Goal: Find specific page/section

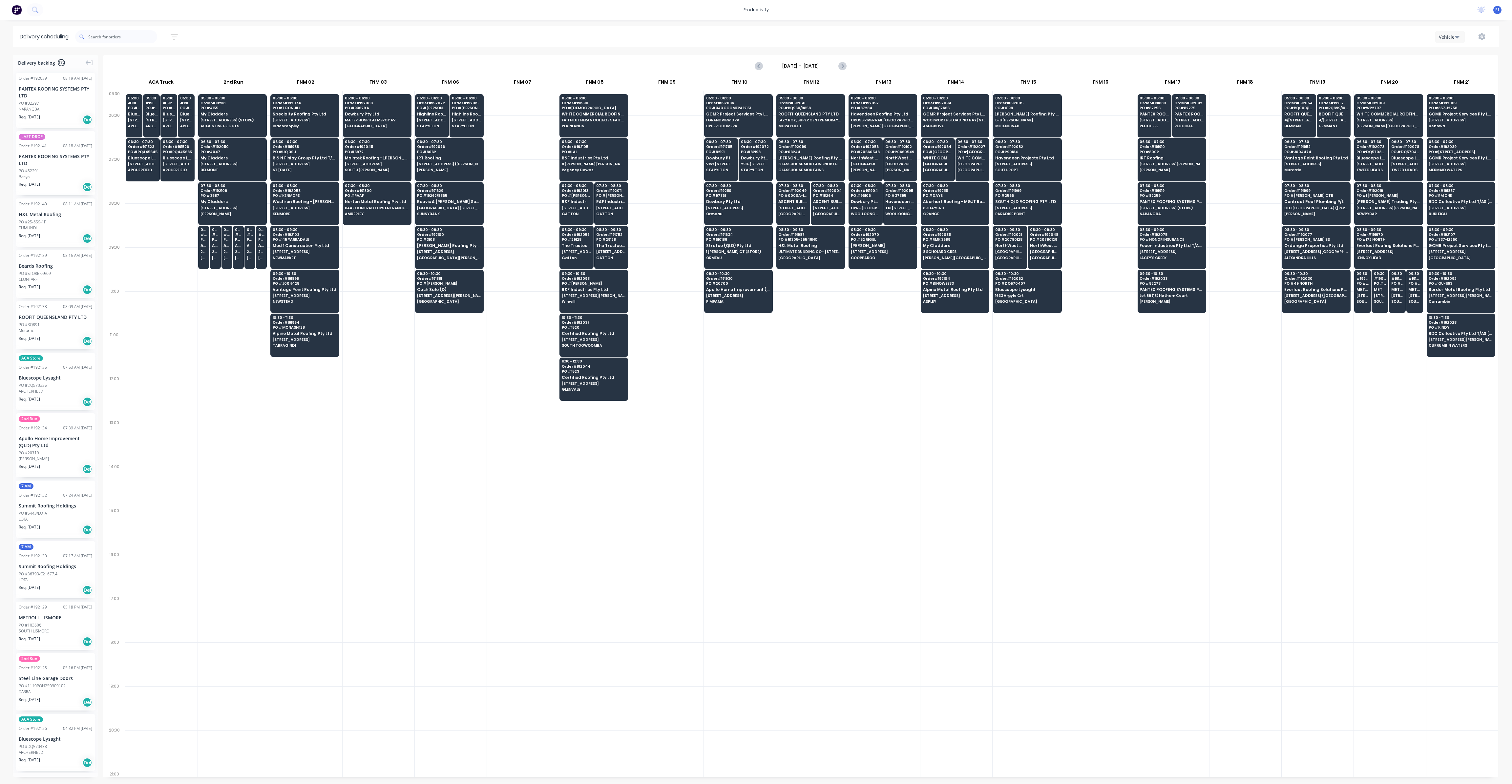
scroll to position [0, 1]
click at [111, 38] on input "text" at bounding box center [122, 36] width 69 height 13
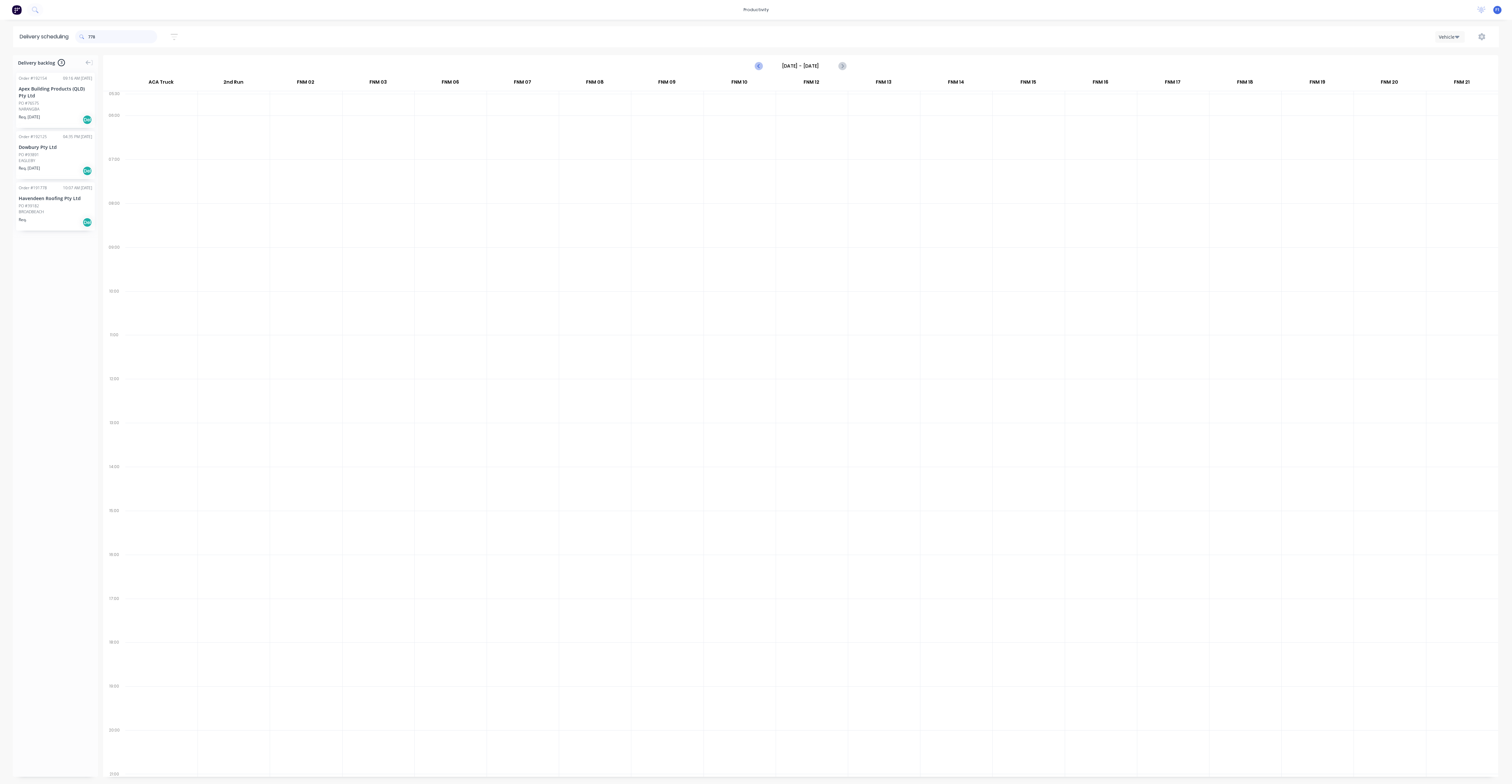
type input "778"
click at [758, 66] on icon "Previous page" at bounding box center [759, 66] width 3 height 5
click at [841, 68] on icon "Next page" at bounding box center [842, 66] width 3 height 5
click at [841, 69] on icon "Next page" at bounding box center [842, 66] width 8 height 8
click at [760, 66] on icon "Previous page" at bounding box center [758, 66] width 8 height 8
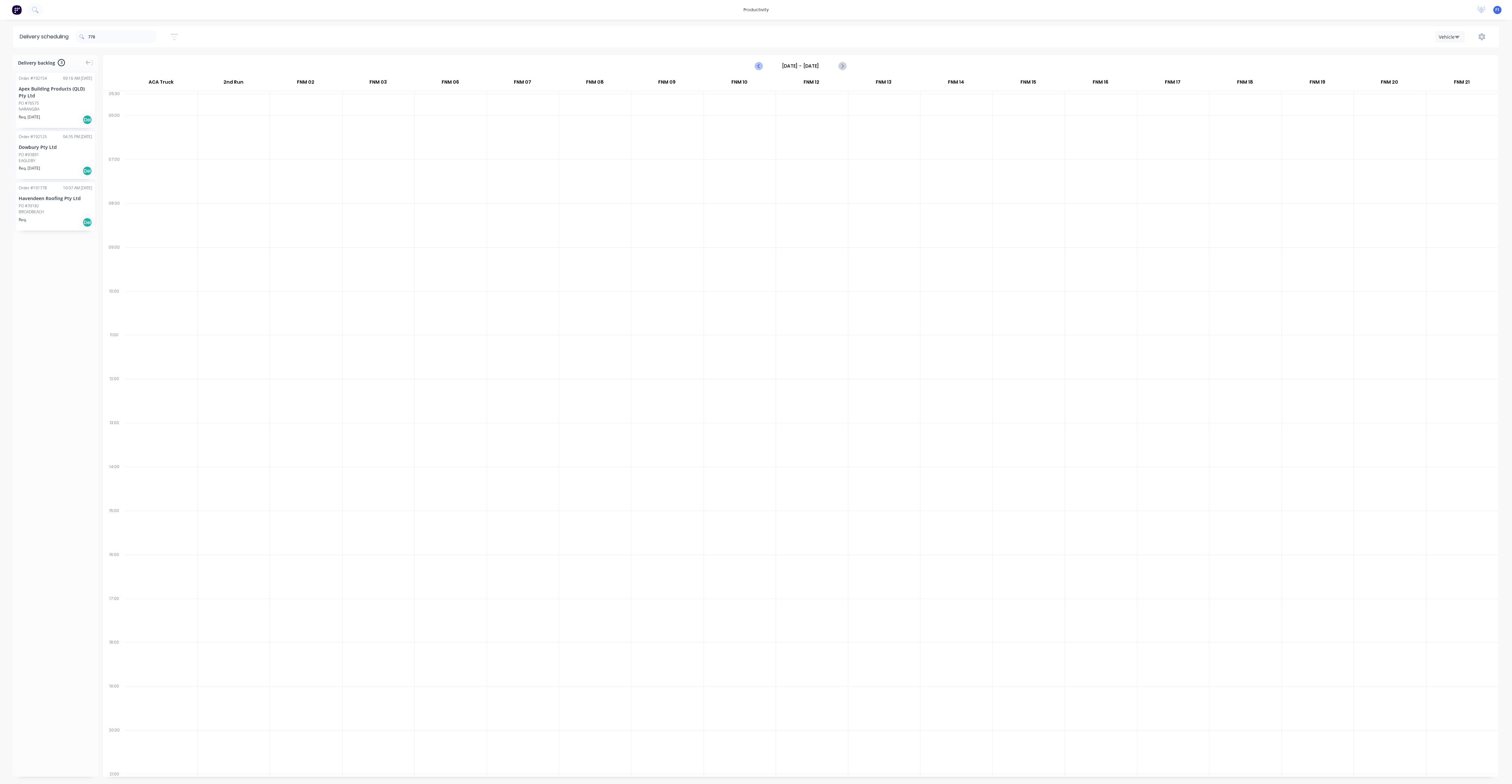
click at [760, 66] on icon "Previous page" at bounding box center [758, 66] width 8 height 8
click at [843, 69] on icon "Next page" at bounding box center [842, 66] width 8 height 8
click at [760, 69] on icon "Previous page" at bounding box center [758, 66] width 8 height 8
click at [232, 114] on span "AUREM PTY LTD" at bounding box center [232, 114] width 63 height 4
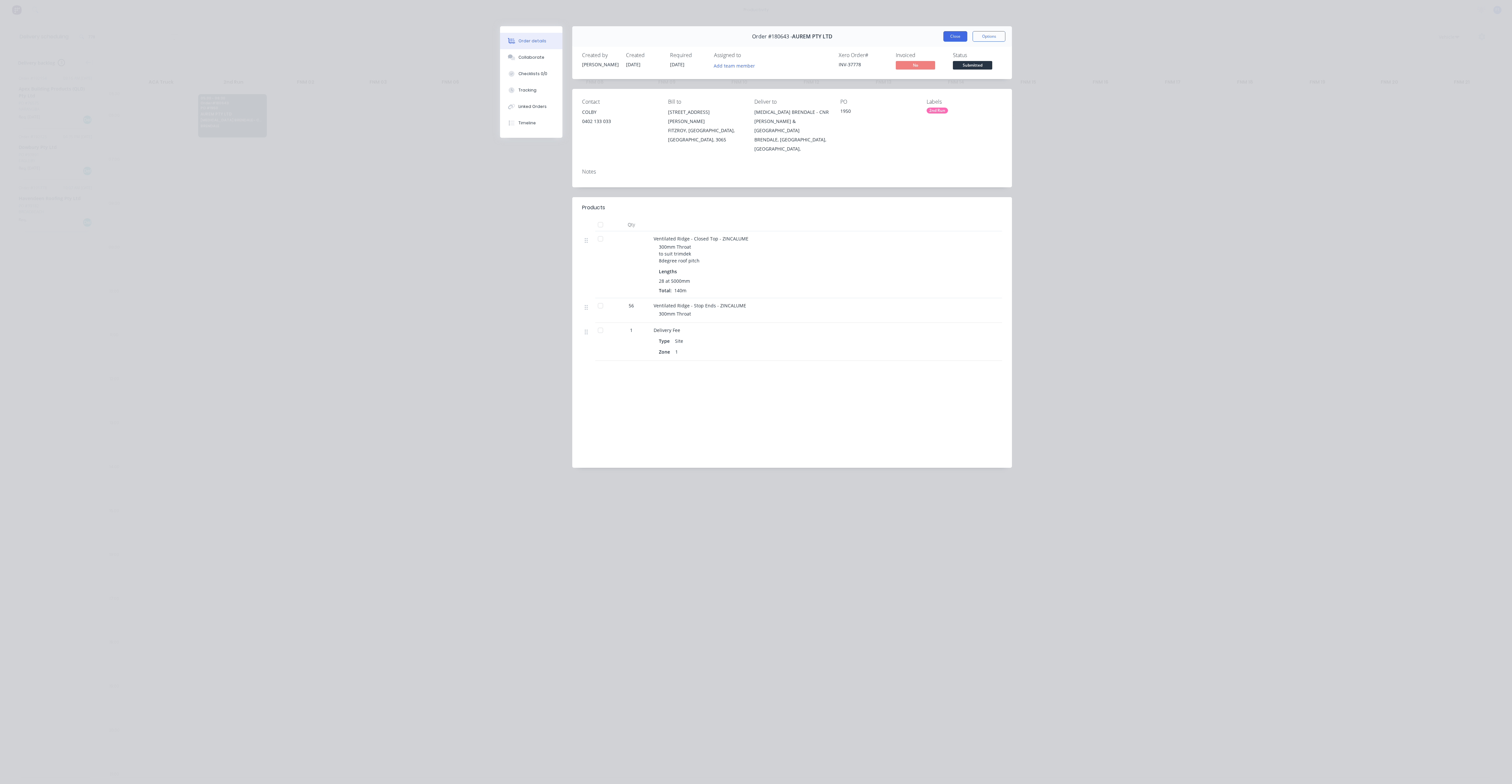
click at [958, 35] on button "Close" at bounding box center [955, 36] width 24 height 11
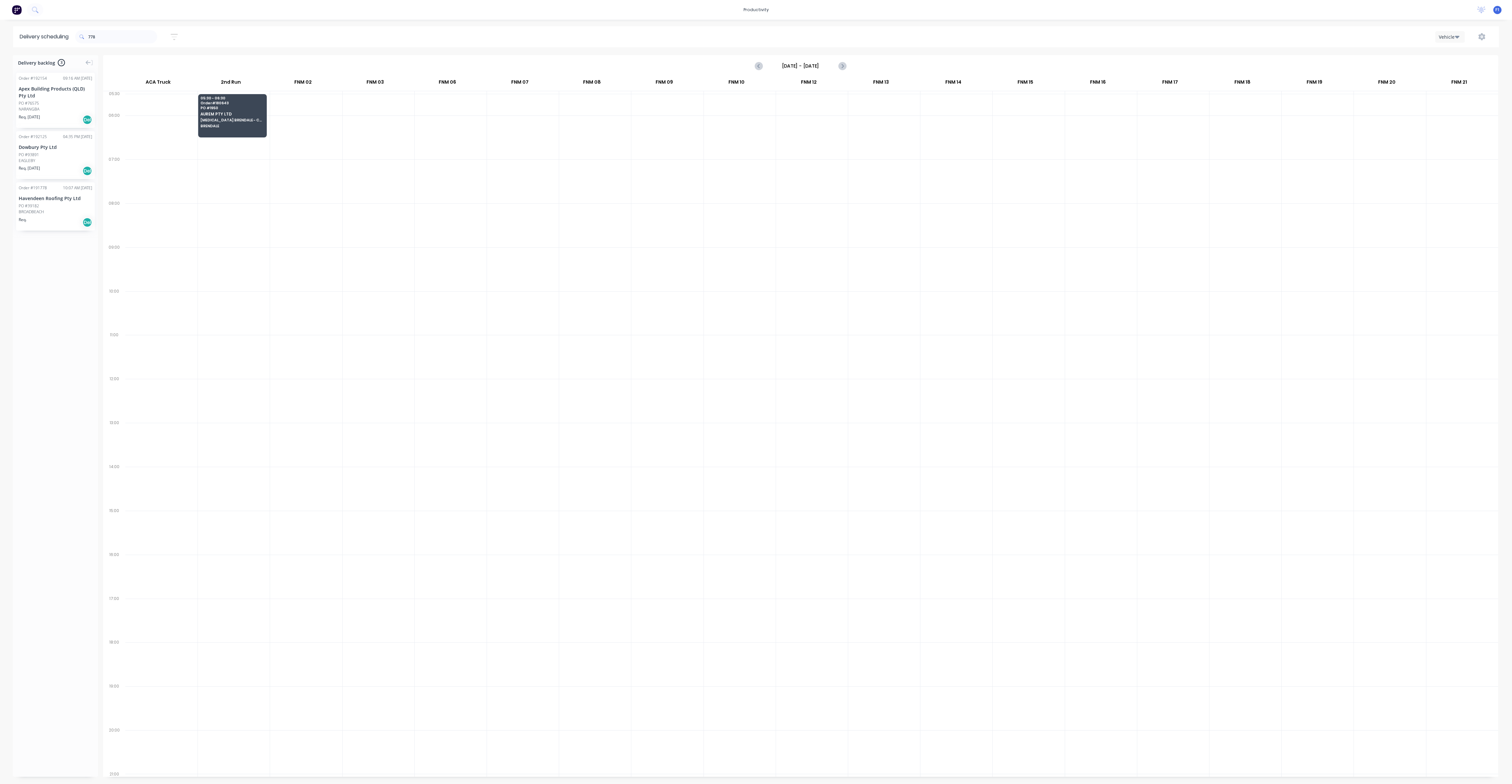
scroll to position [0, 0]
click at [842, 67] on icon "Next page" at bounding box center [842, 66] width 3 height 5
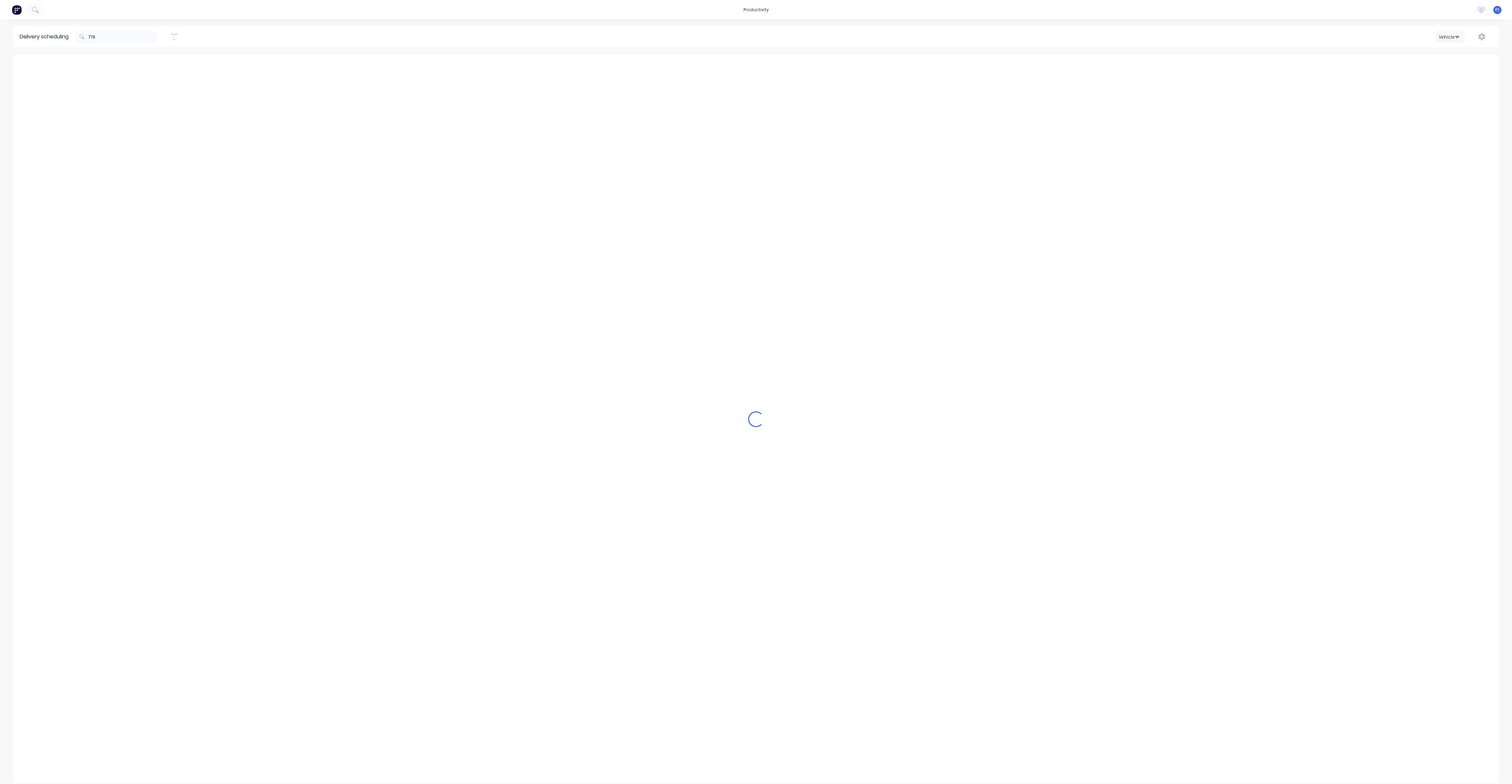
scroll to position [0, 1]
click at [757, 66] on icon "Previous page" at bounding box center [758, 66] width 8 height 8
type input "[DATE] - [DATE]"
